Goal: Task Accomplishment & Management: Manage account settings

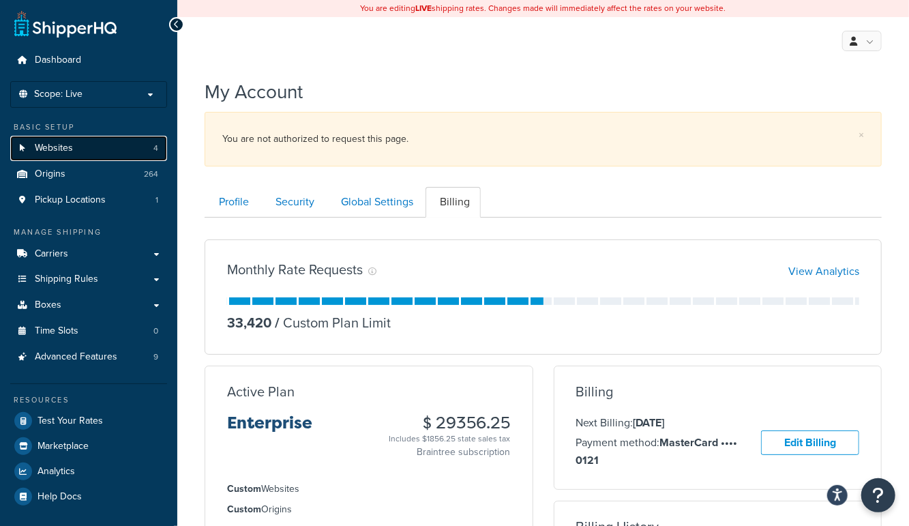
click at [61, 143] on span "Websites" at bounding box center [54, 149] width 38 height 12
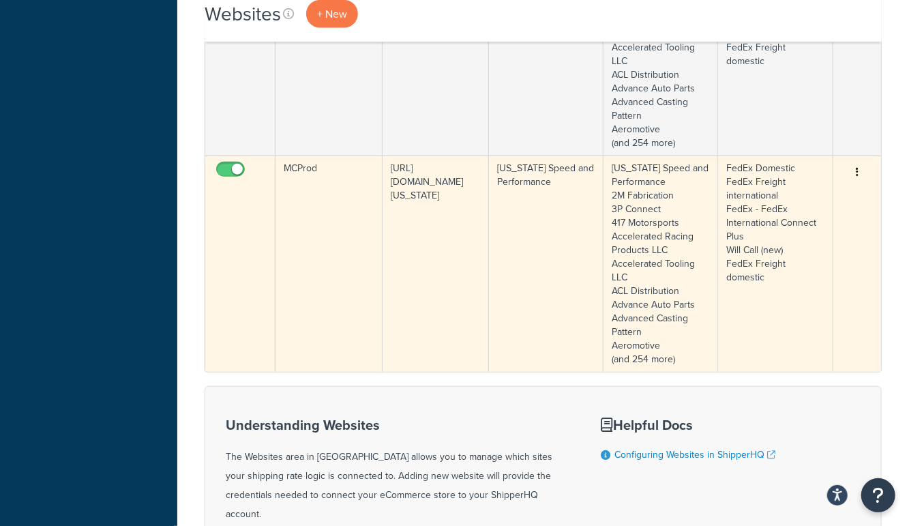
scroll to position [649, 0]
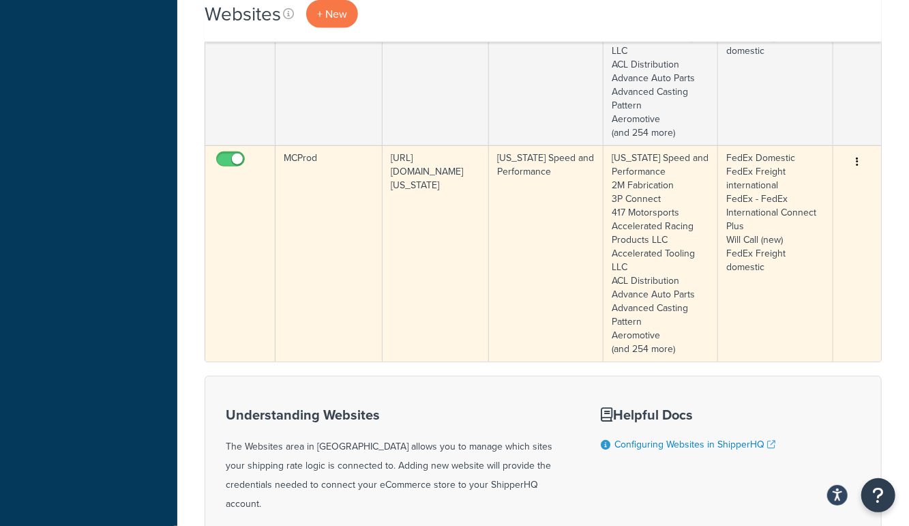
click at [334, 271] on td "MCProd" at bounding box center [329, 253] width 107 height 216
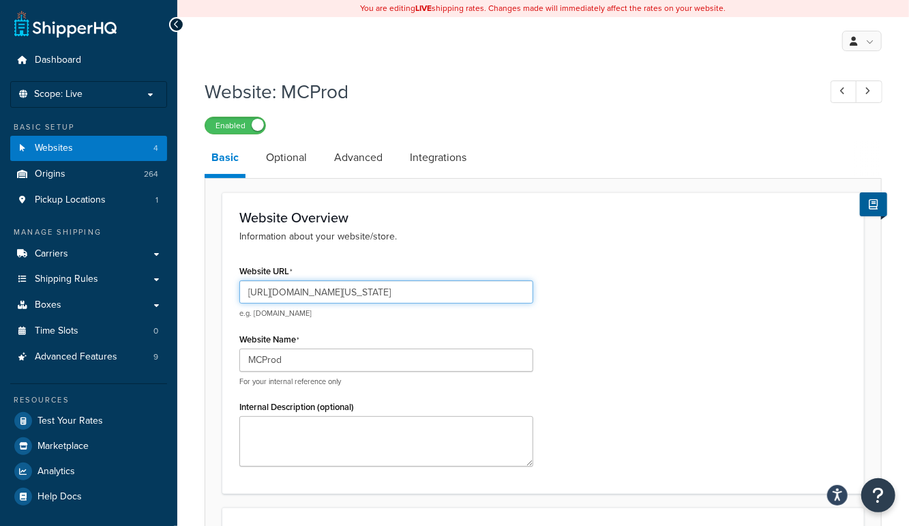
click at [353, 293] on input "[URL][DOMAIN_NAME][US_STATE]" at bounding box center [386, 291] width 294 height 23
